Goal: Check status

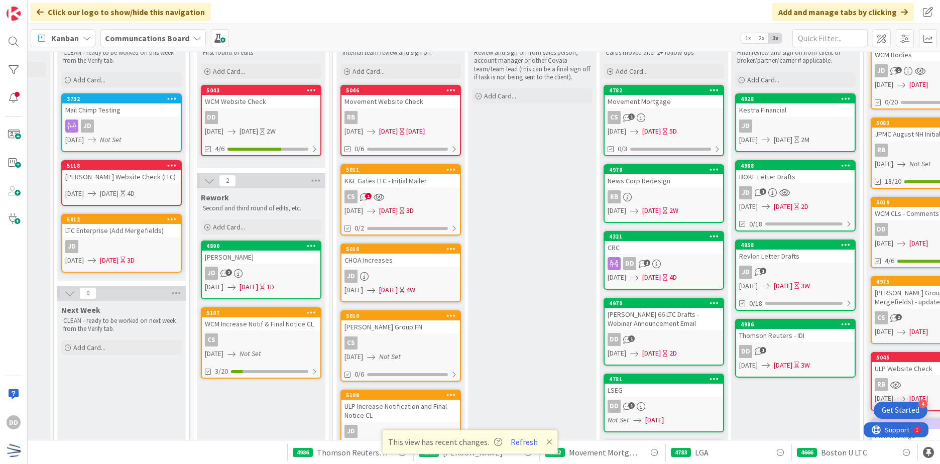
scroll to position [0, 241]
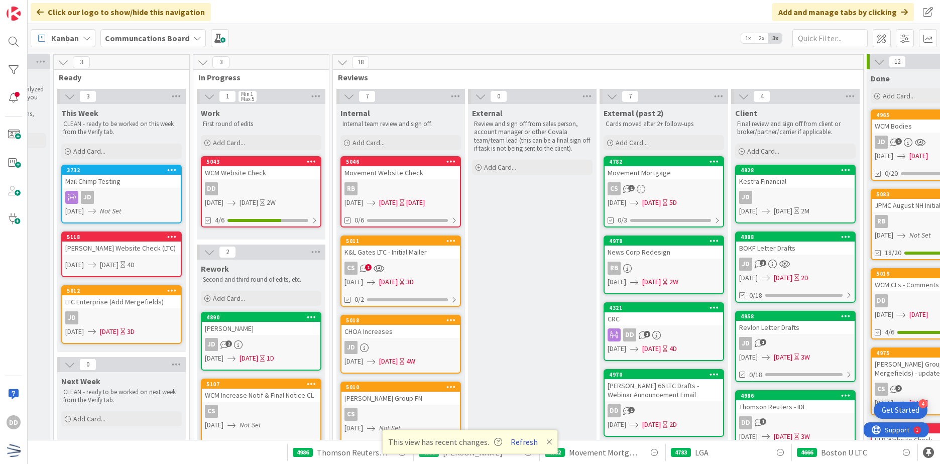
click at [528, 444] on button "Refresh" at bounding box center [524, 442] width 34 height 13
